Goal: Task Accomplishment & Management: Use online tool/utility

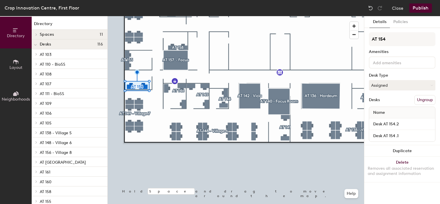
click at [429, 97] on button "Ungroup" at bounding box center [424, 100] width 21 height 10
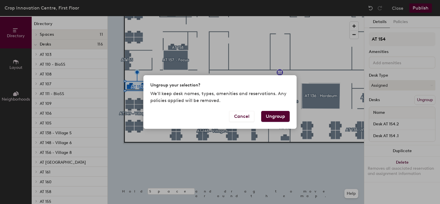
click at [289, 115] on button "Ungroup" at bounding box center [275, 116] width 28 height 11
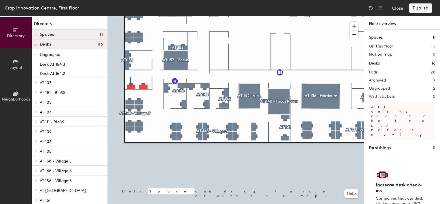
click at [130, 16] on div at bounding box center [236, 16] width 256 height 0
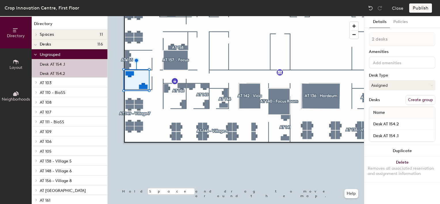
click at [412, 100] on button "Create group" at bounding box center [420, 100] width 30 height 10
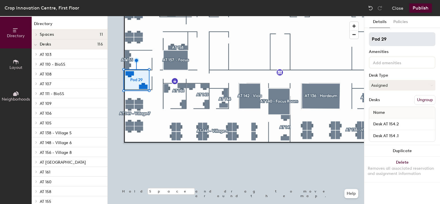
drag, startPoint x: 397, startPoint y: 39, endPoint x: 368, endPoint y: 42, distance: 28.7
click at [369, 42] on input "Pod 29" at bounding box center [402, 39] width 66 height 14
type input "AT154"
click at [422, 6] on button "Publish" at bounding box center [420, 7] width 23 height 9
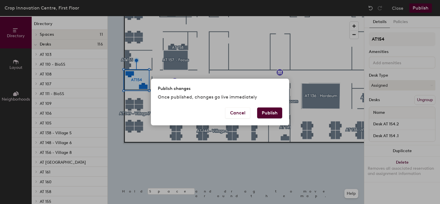
click at [269, 111] on button "Publish" at bounding box center [269, 112] width 25 height 11
